Goal: Information Seeking & Learning: Learn about a topic

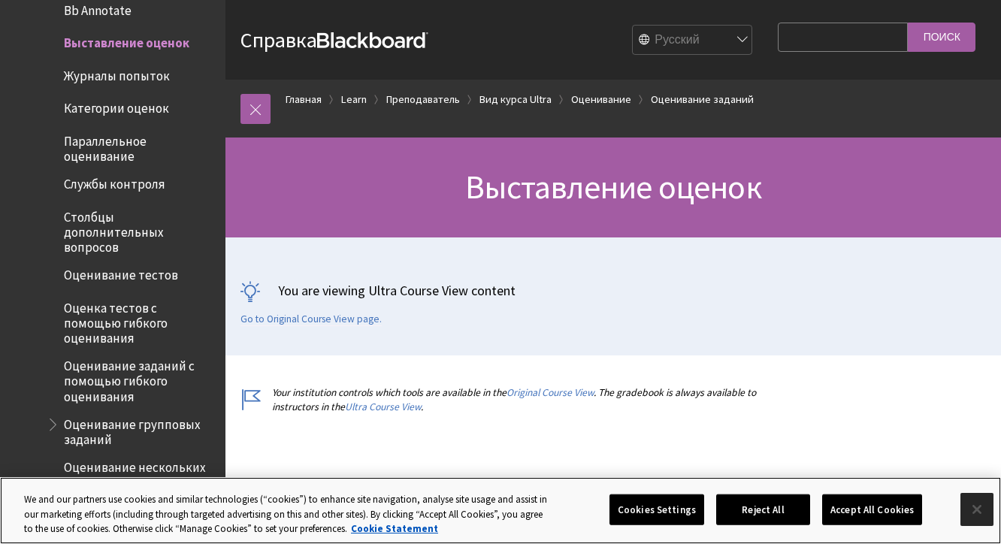
click at [979, 503] on button "Close" at bounding box center [976, 509] width 33 height 33
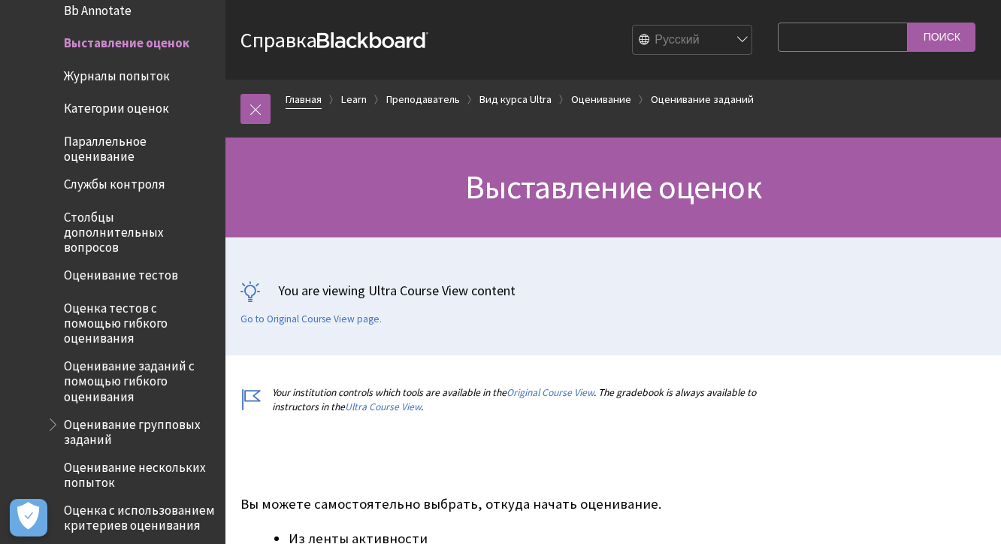
click at [297, 101] on link "Главная" at bounding box center [303, 99] width 36 height 19
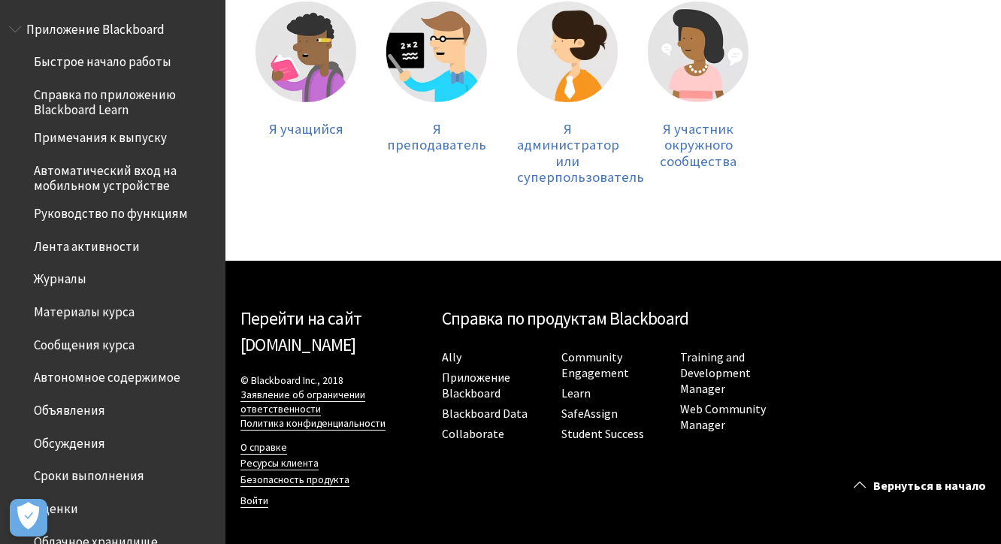
scroll to position [360, 0]
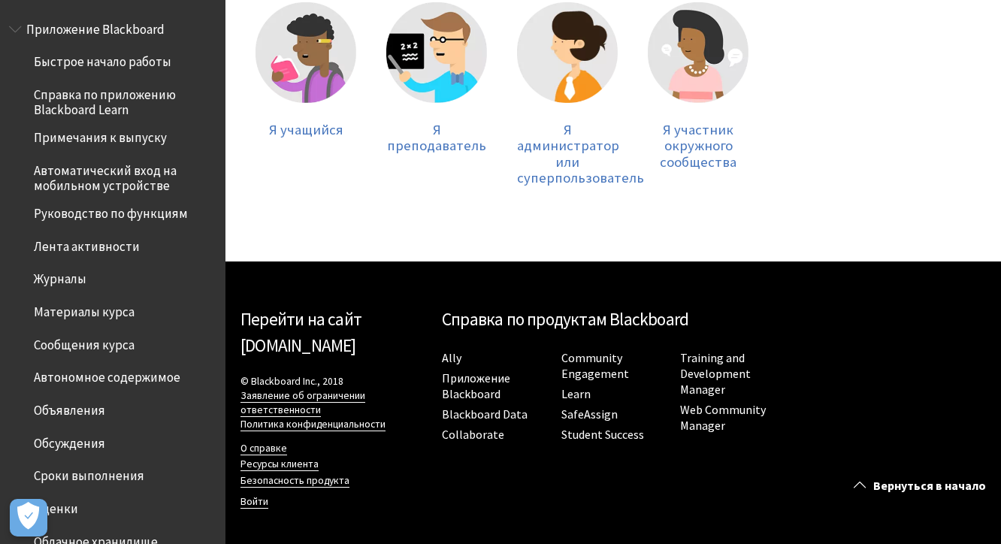
click at [266, 340] on link "Перейти на сайт [DOMAIN_NAME]" at bounding box center [300, 332] width 121 height 48
click at [68, 281] on span "Журналы" at bounding box center [60, 277] width 53 height 20
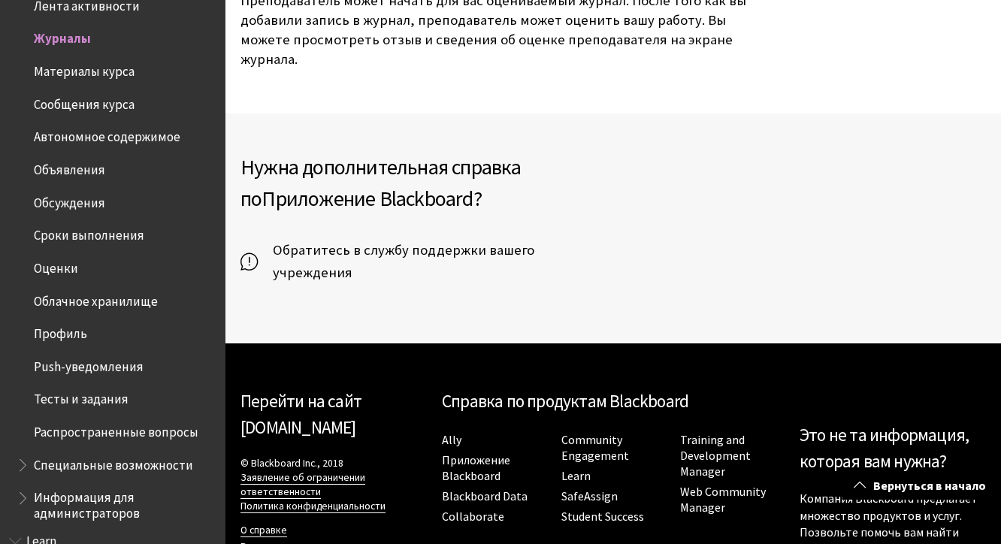
scroll to position [1617, 0]
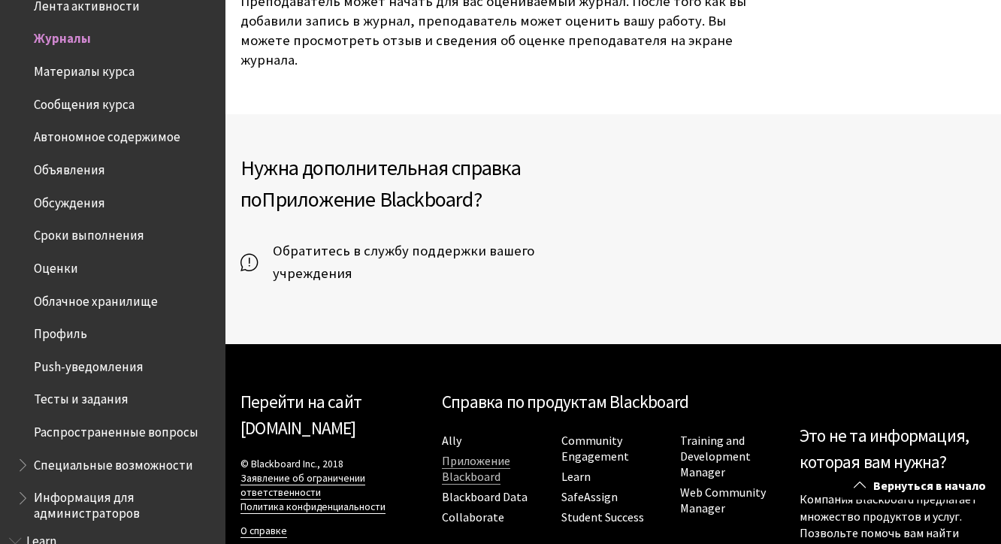
click at [480, 453] on link "Приложение Blackboard" at bounding box center [476, 469] width 68 height 32
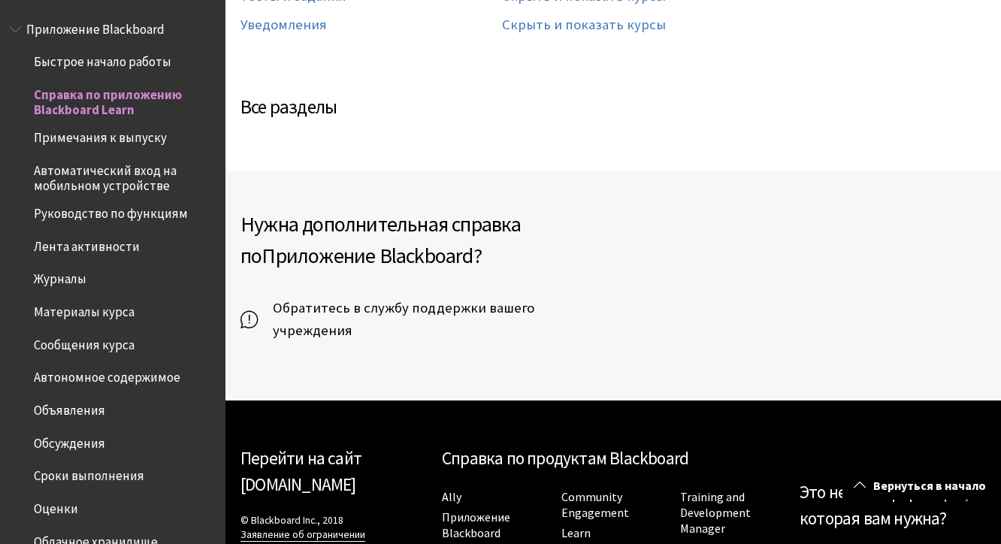
click at [123, 30] on span "Приложение Blackboard" at bounding box center [95, 27] width 138 height 20
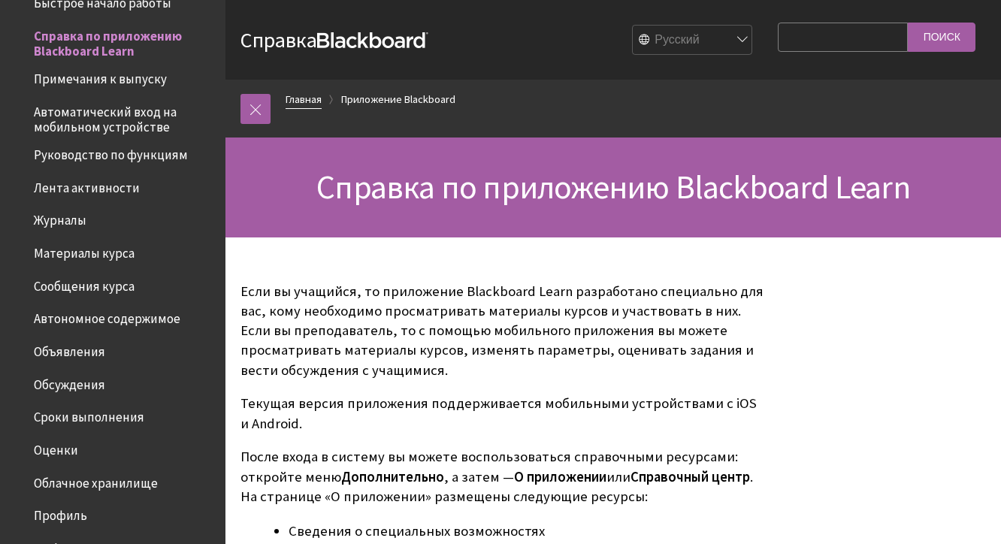
click at [312, 95] on link "Главная" at bounding box center [303, 99] width 36 height 19
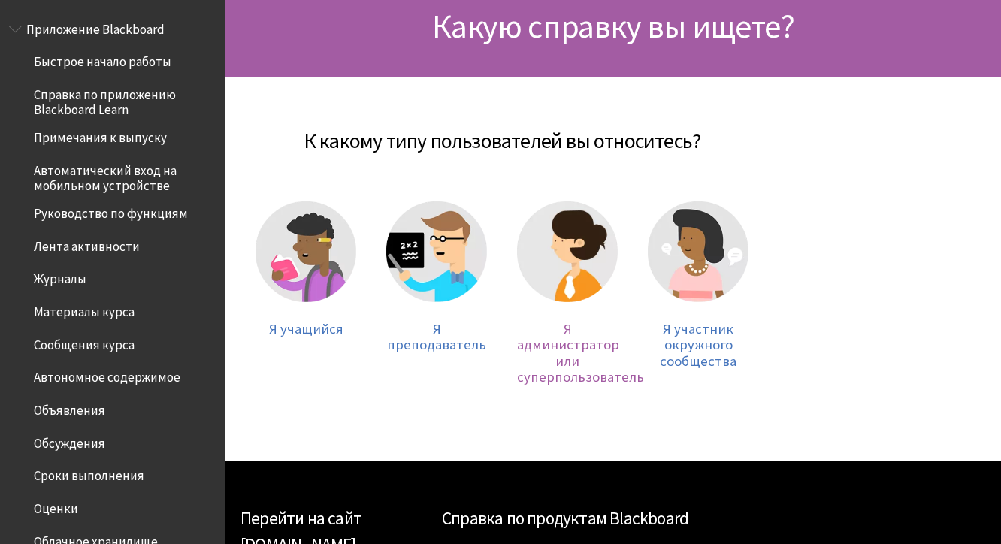
scroll to position [183, 0]
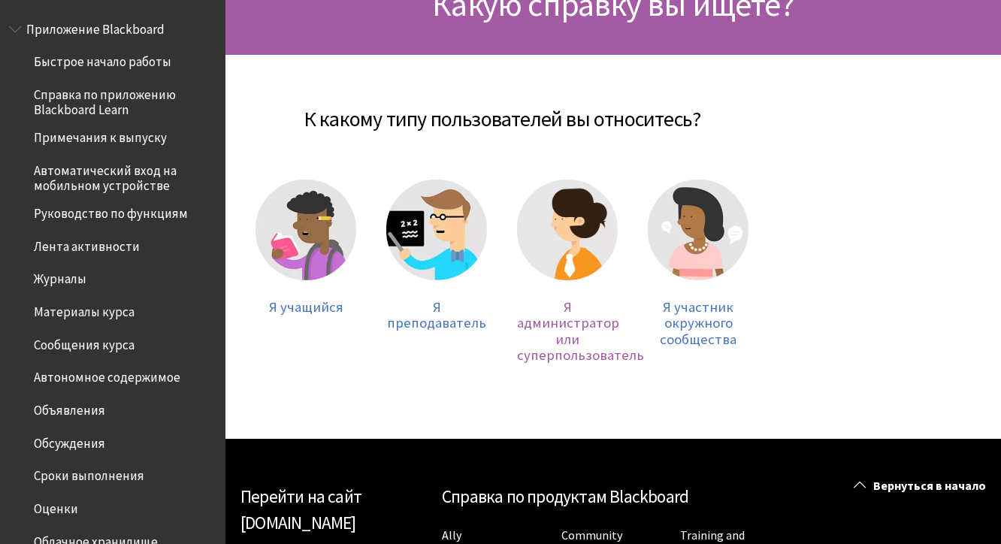
click at [566, 323] on span "Я администратор или суперпользователь" at bounding box center [580, 331] width 127 height 66
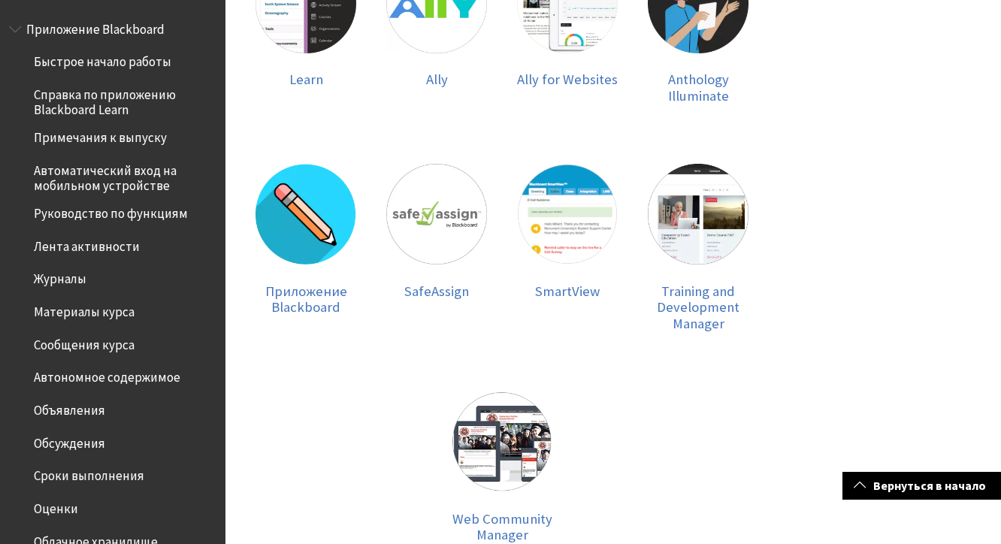
scroll to position [418, 0]
click at [453, 239] on img at bounding box center [436, 213] width 101 height 101
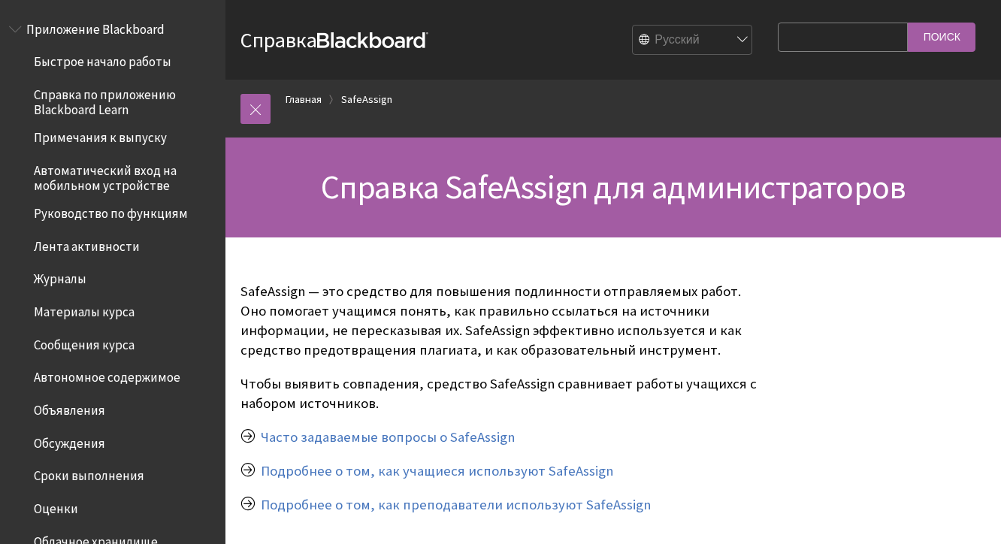
scroll to position [826, 0]
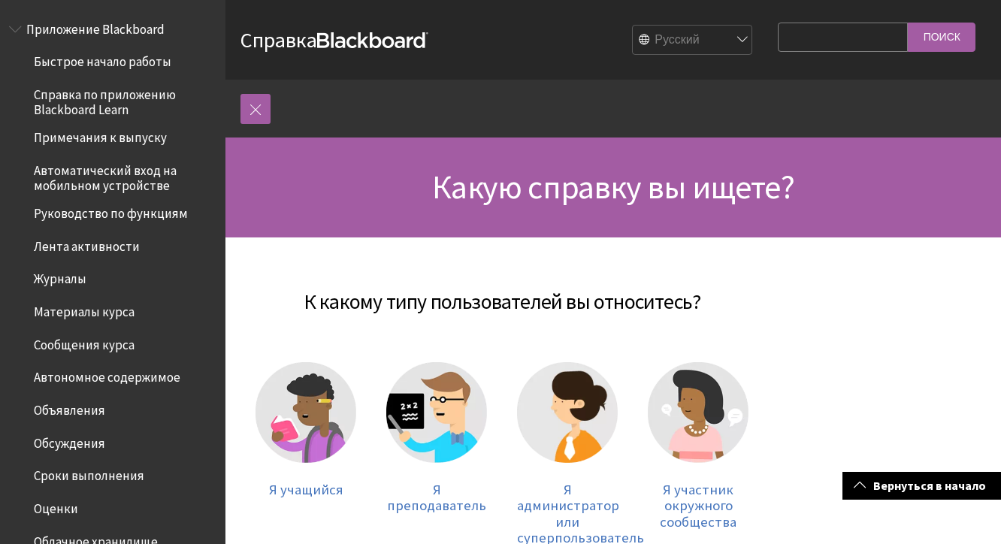
scroll to position [360, 0]
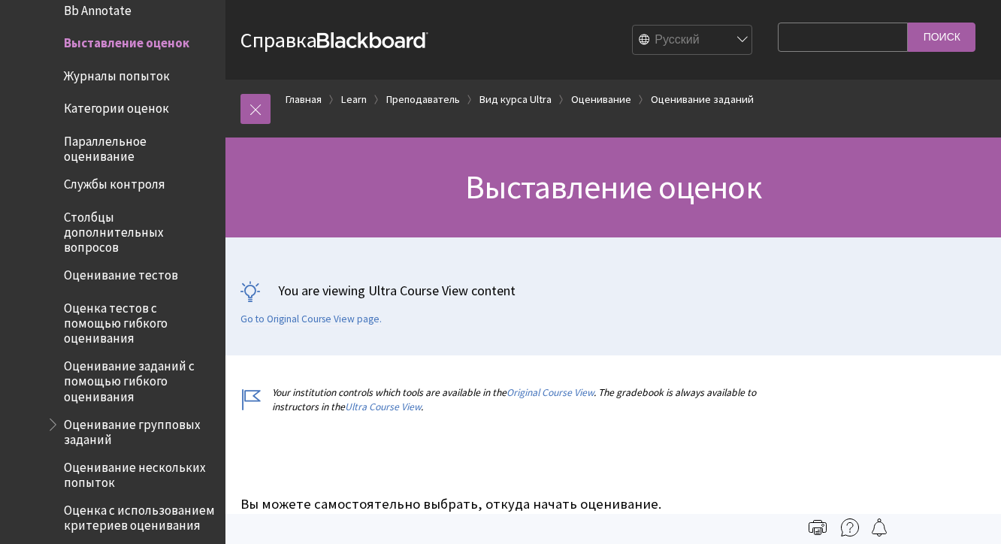
scroll to position [1, 0]
